Goal: Task Accomplishment & Management: Manage account settings

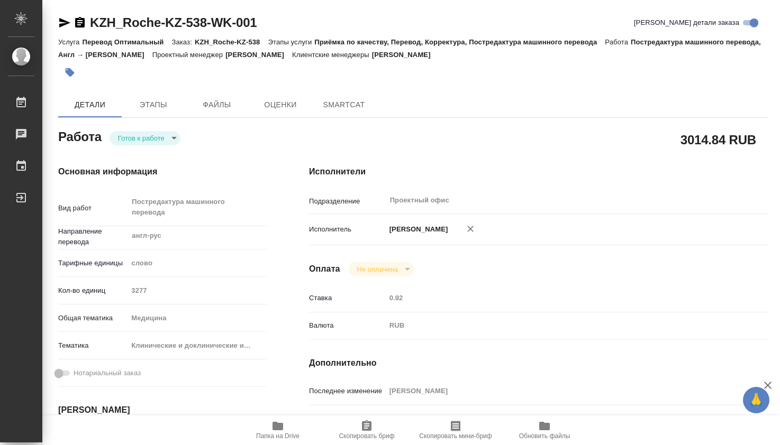
type textarea "x"
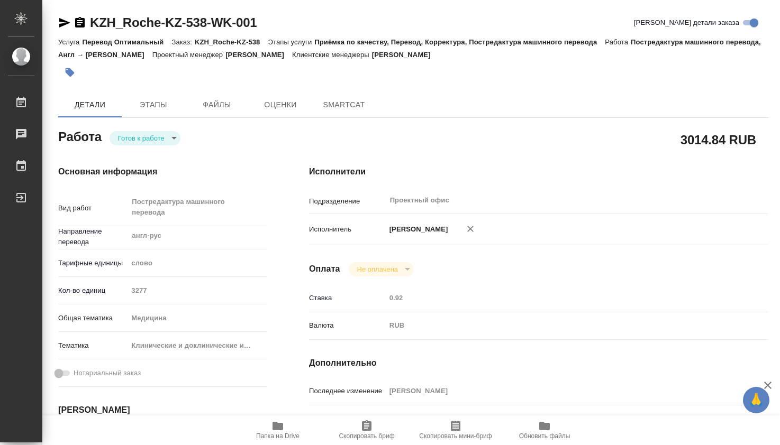
type textarea "x"
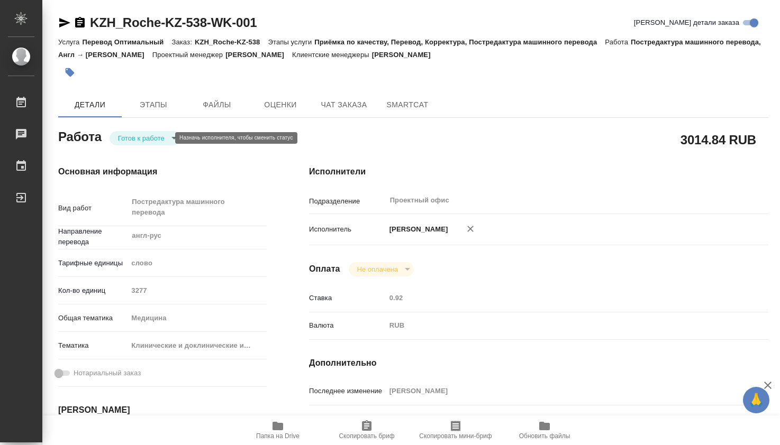
type textarea "x"
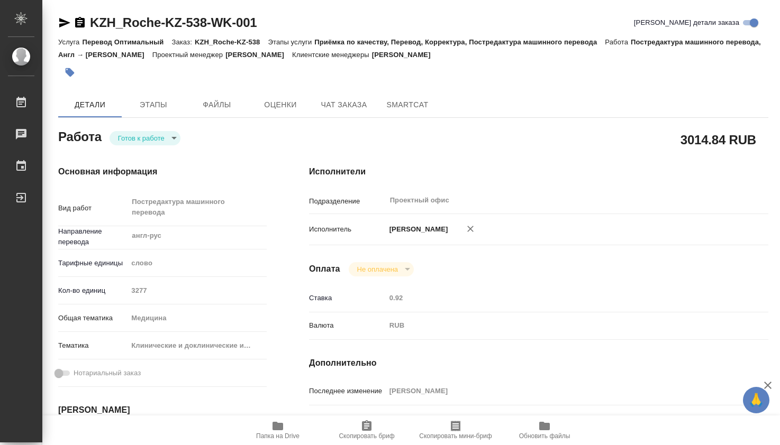
type textarea "x"
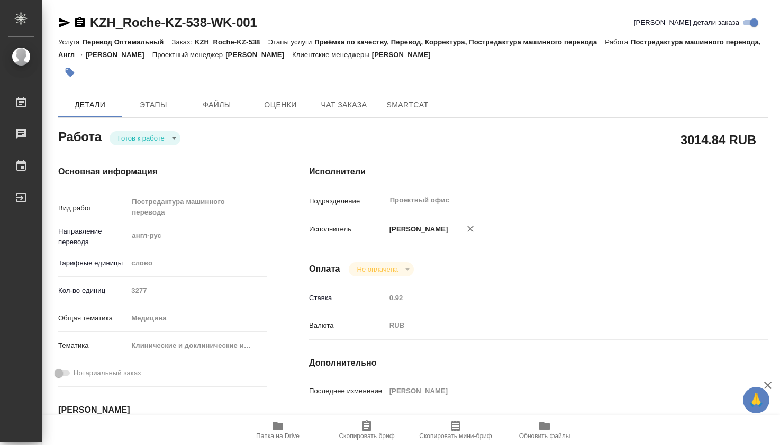
type textarea "x"
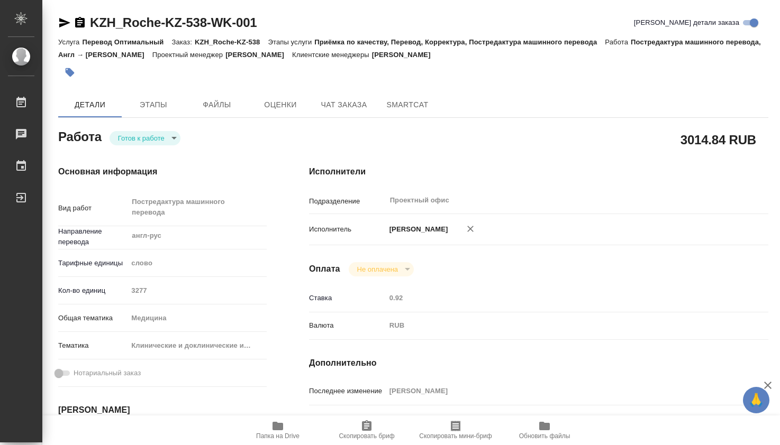
click at [281, 426] on icon "button" at bounding box center [277, 426] width 11 height 8
click at [170, 141] on body "🙏 .cls-1 fill:#fff; AWATERA Dmitrieva Olga Работы 0 Чаты График Выйти KZH_Roche…" at bounding box center [390, 222] width 780 height 445
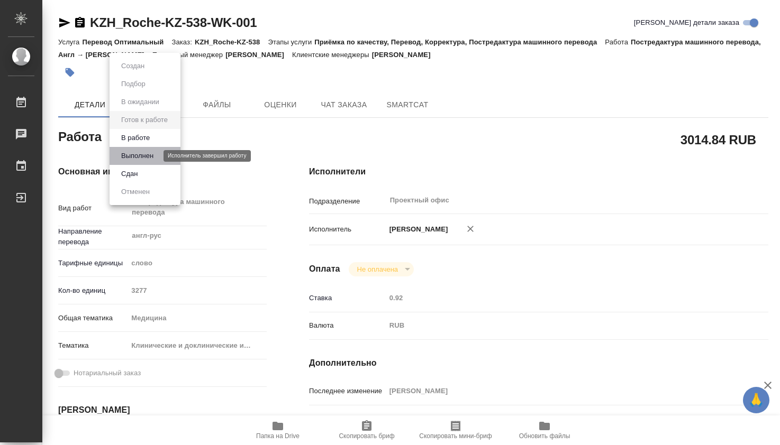
click at [152, 154] on button "Выполнен" at bounding box center [137, 156] width 39 height 12
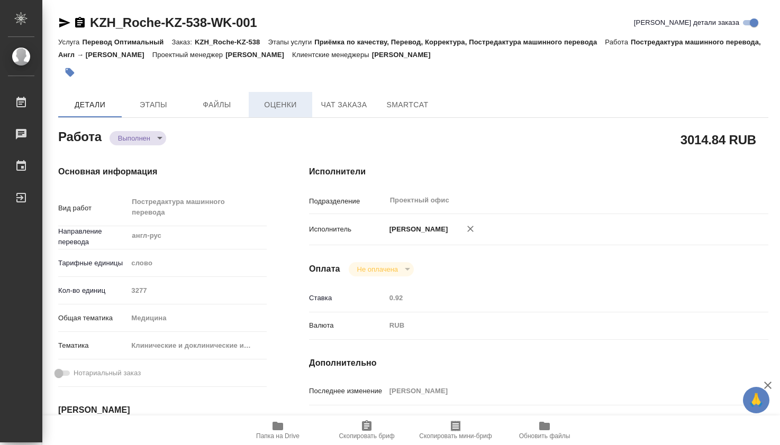
type textarea "x"
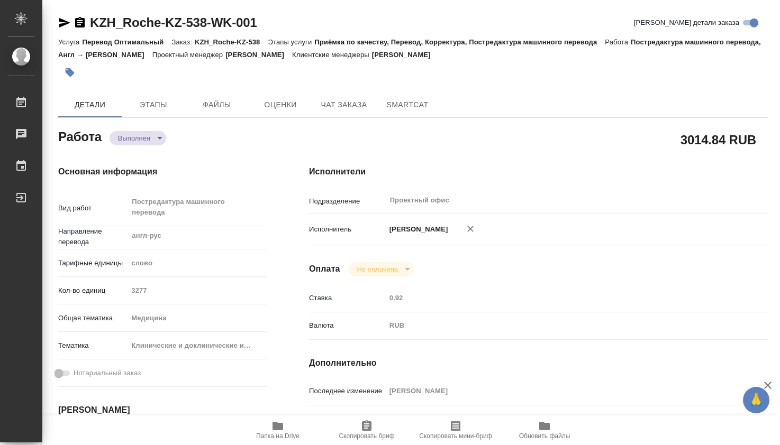
type textarea "x"
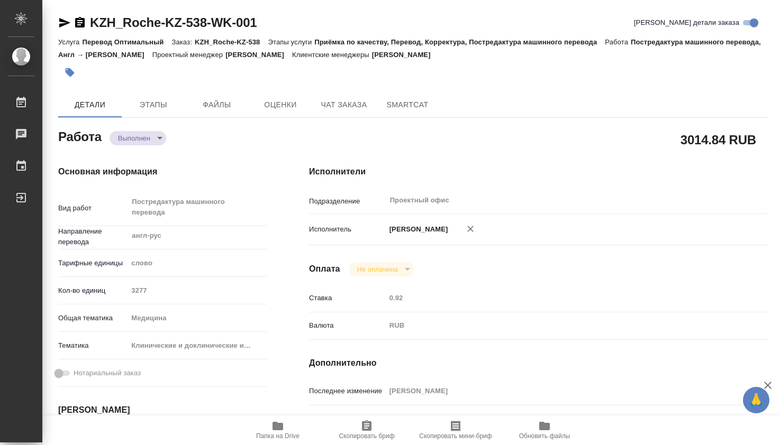
type textarea "x"
